Goal: Information Seeking & Learning: Learn about a topic

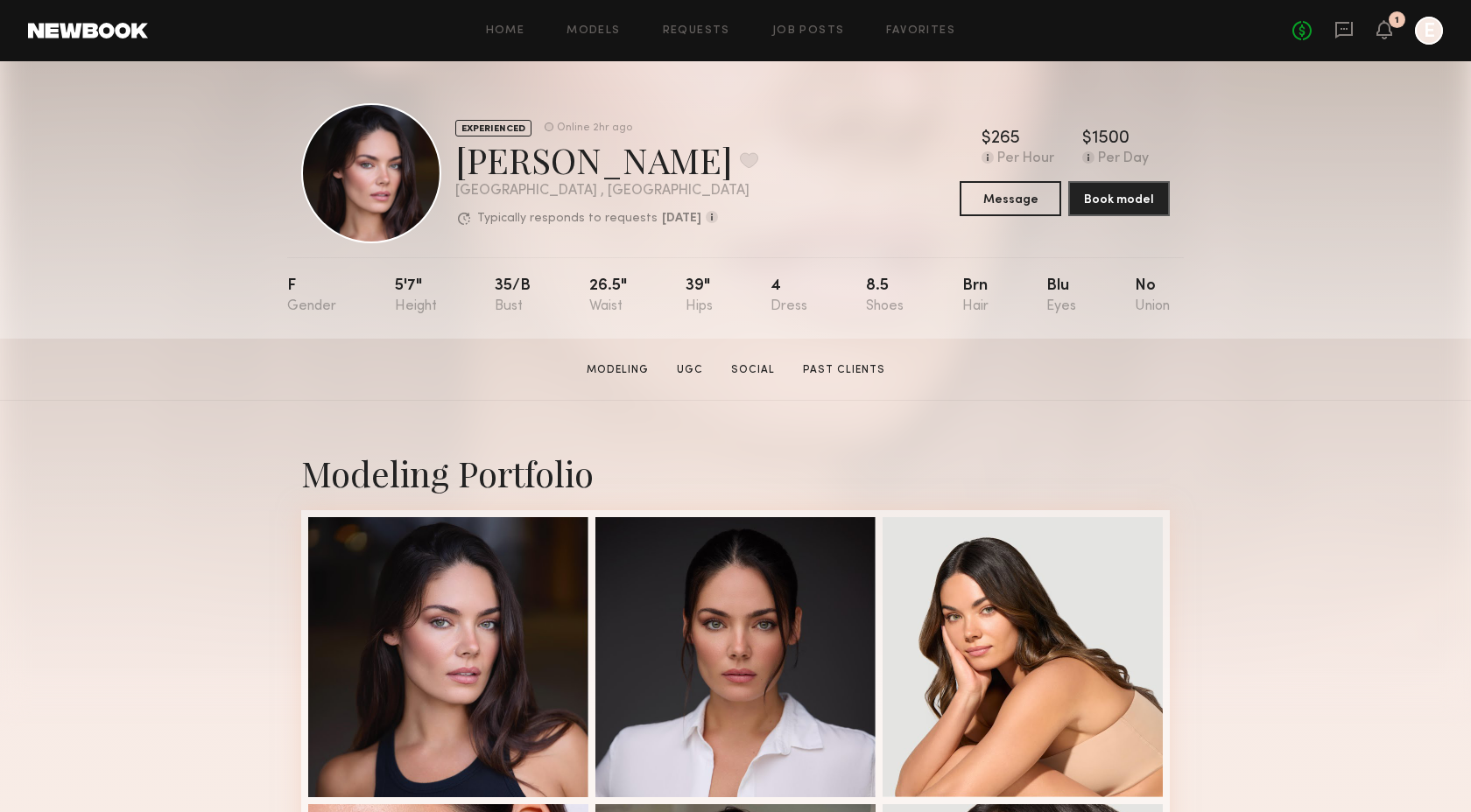
drag, startPoint x: 486, startPoint y: 278, endPoint x: 519, endPoint y: 274, distance: 33.2
click at [519, 274] on nb-model-profile-props "F 5'7" 35/b 26.5" 39" 4 8.5 Brn Blu No" at bounding box center [736, 298] width 897 height 81
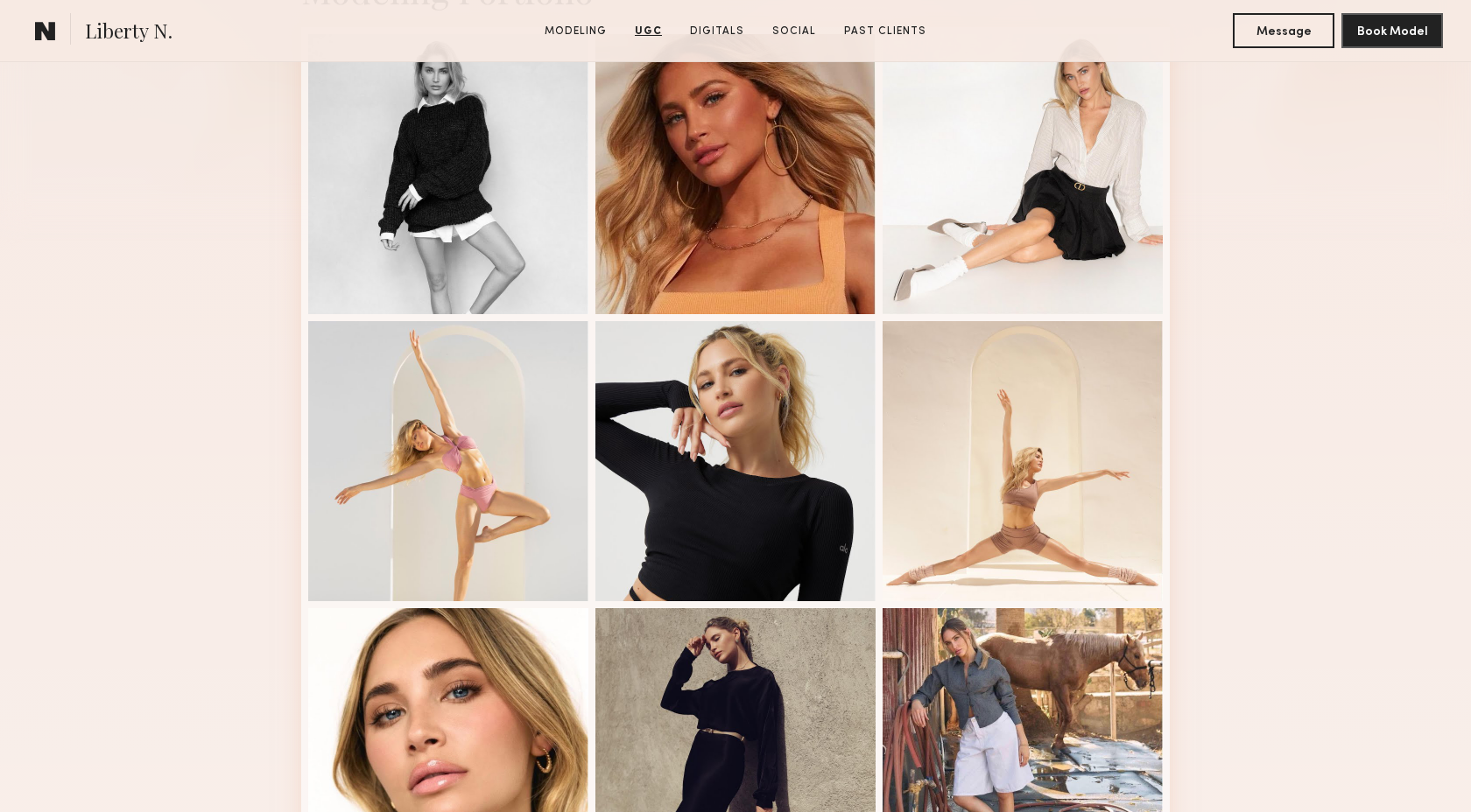
scroll to position [379, 0]
